Goal: Find specific page/section: Find specific page/section

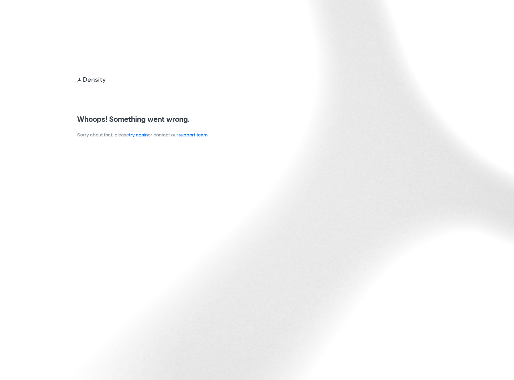
click at [147, 134] on link "try again" at bounding box center [138, 135] width 19 height 6
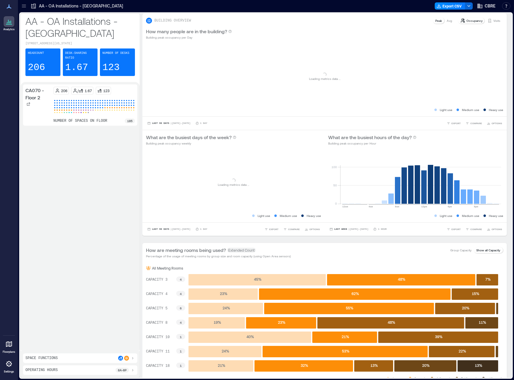
click at [27, 6] on icon at bounding box center [24, 6] width 6 height 6
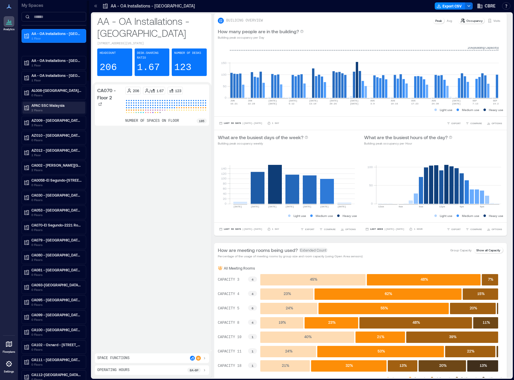
click at [54, 105] on p "APAC SSC Malaysia" at bounding box center [56, 105] width 50 height 5
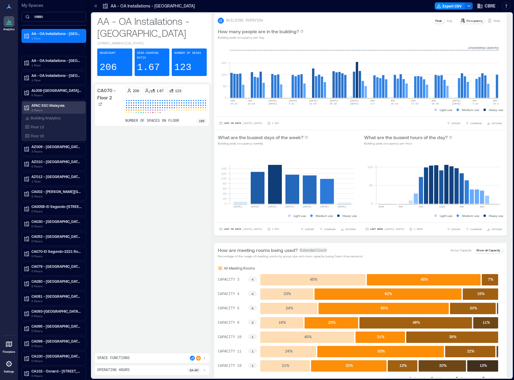
click at [54, 105] on p "APAC SSC Malaysia" at bounding box center [56, 105] width 50 height 5
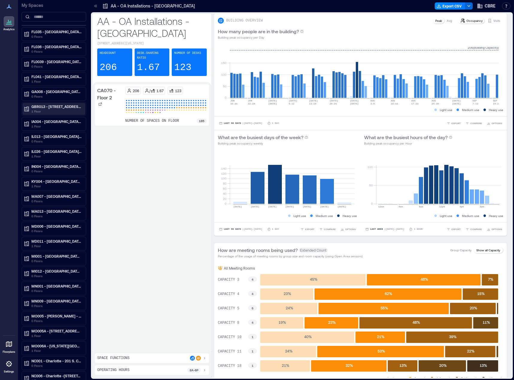
scroll to position [658, 0]
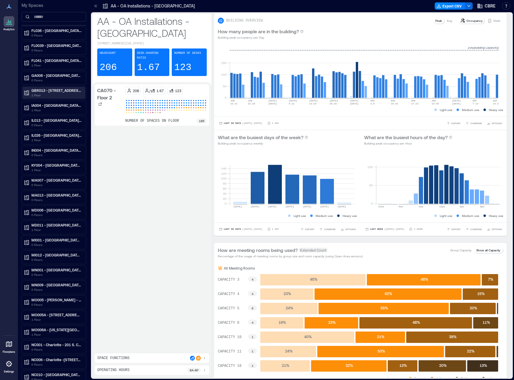
click at [51, 91] on p "GBR013 - [STREET_ADDRESS]" at bounding box center [56, 90] width 50 height 5
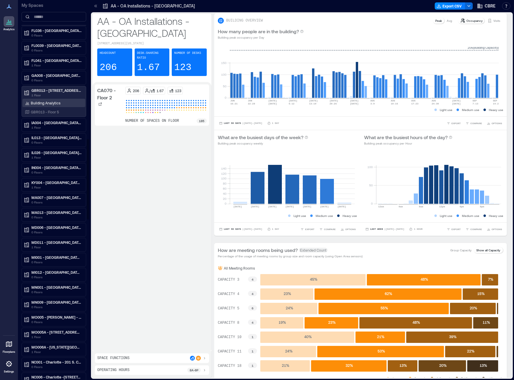
click at [53, 104] on p "Building Analytics" at bounding box center [46, 102] width 30 height 5
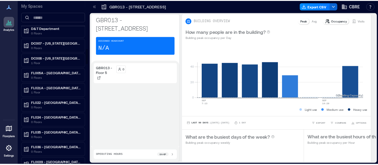
scroll to position [528, 0]
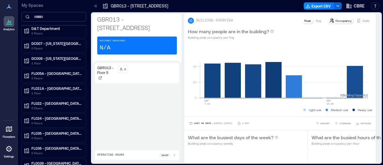
click at [44, 15] on input at bounding box center [54, 17] width 65 height 10
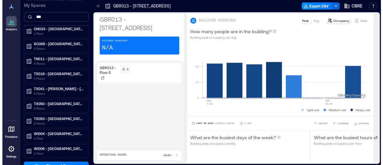
scroll to position [0, 0]
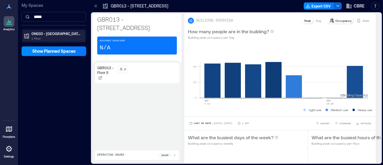
type input "*****"
click at [55, 37] on p "1 Floor" at bounding box center [56, 38] width 50 height 5
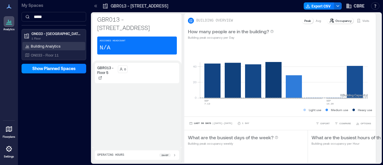
click at [53, 48] on p "Building Analytics" at bounding box center [46, 46] width 30 height 5
